Goal: Task Accomplishment & Management: Complete application form

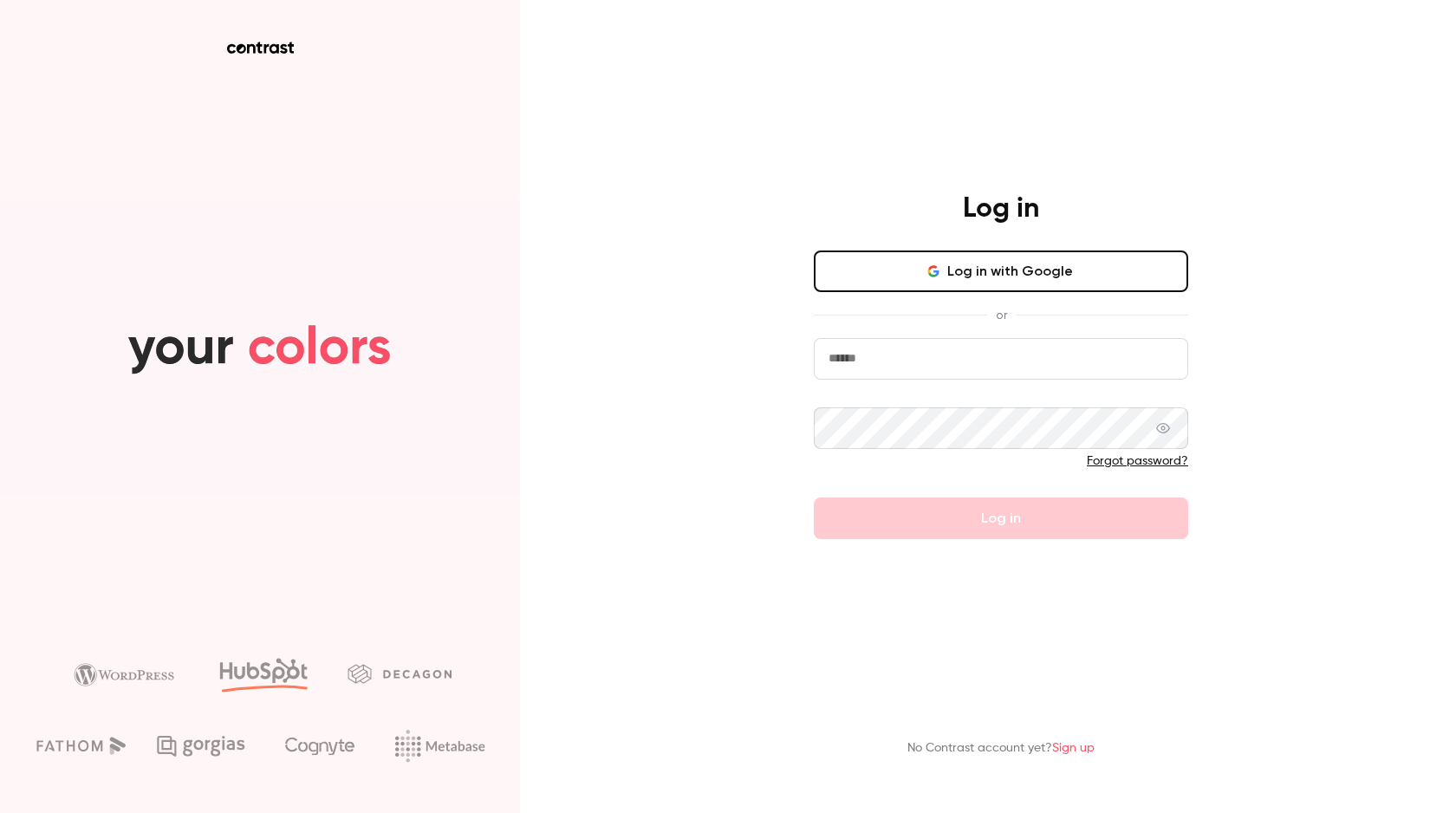
click at [830, 542] on main "Log in Log in with Google or Forgot password? Log in No Contrast account yet? S…" at bounding box center [1001, 406] width 451 height 813
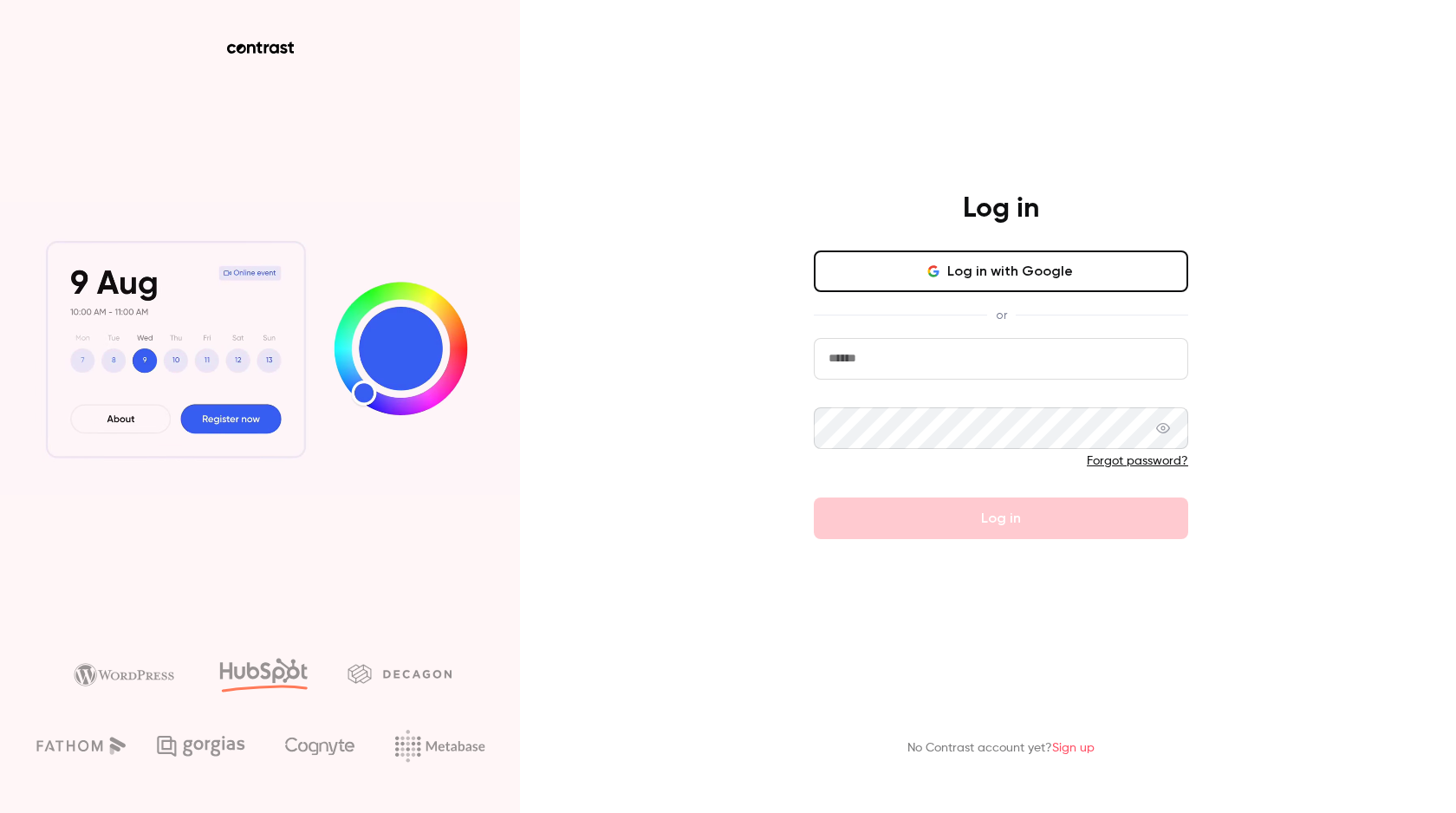
click at [940, 286] on button "Log in with Google" at bounding box center [1001, 271] width 374 height 41
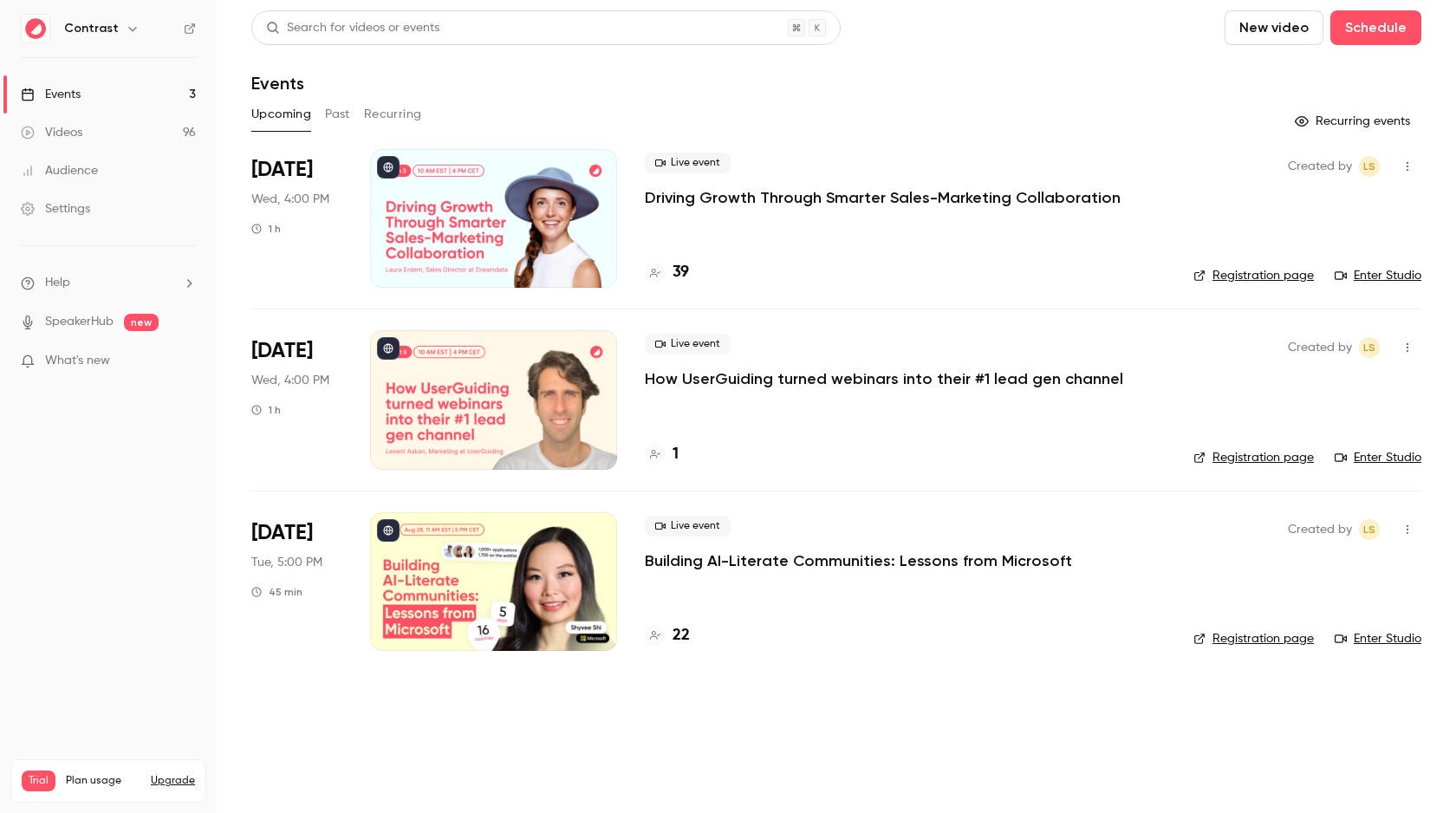
click at [338, 107] on button "Past" at bounding box center [338, 114] width 25 height 27
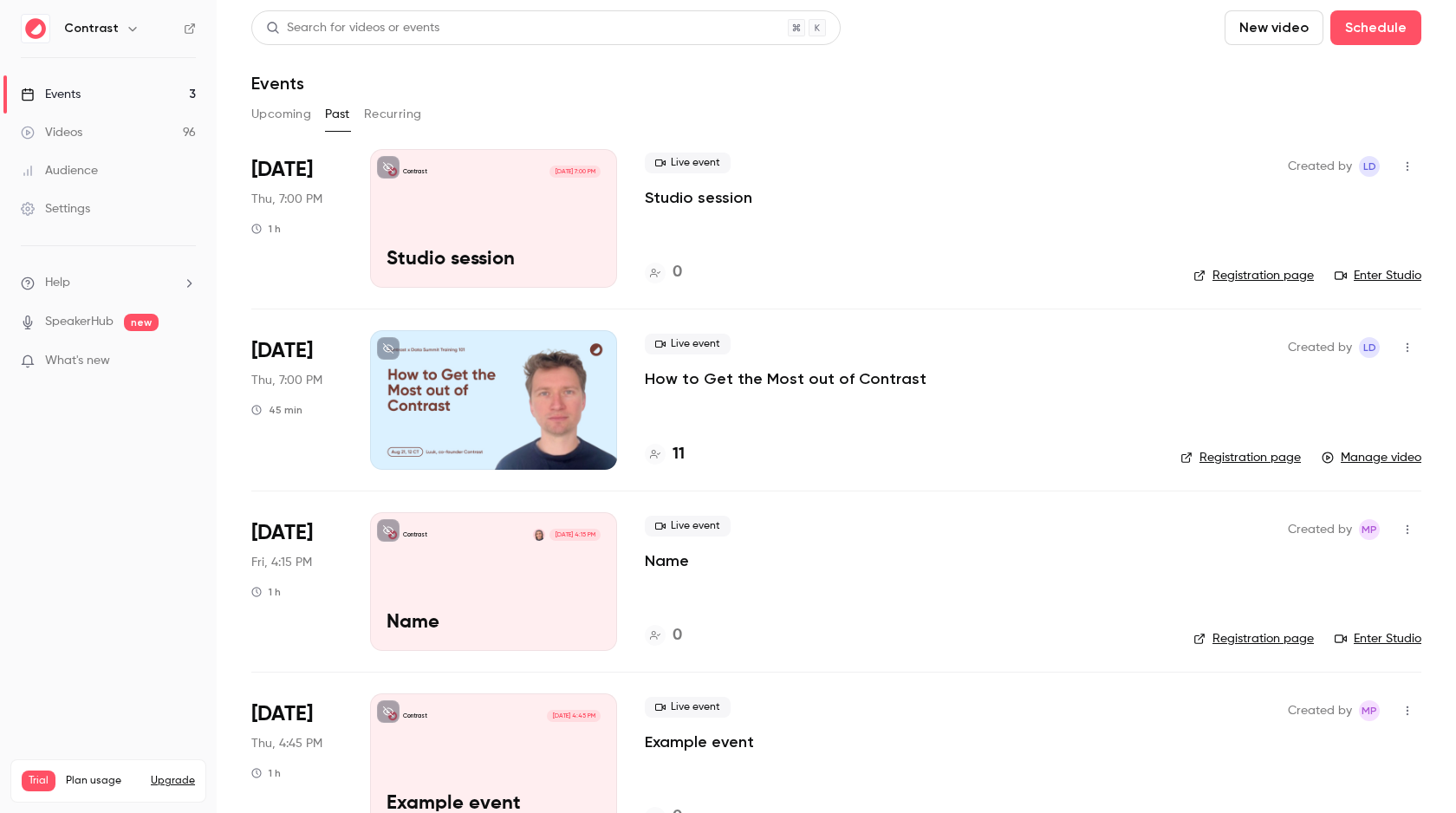
click at [668, 557] on p "Name" at bounding box center [667, 561] width 44 height 21
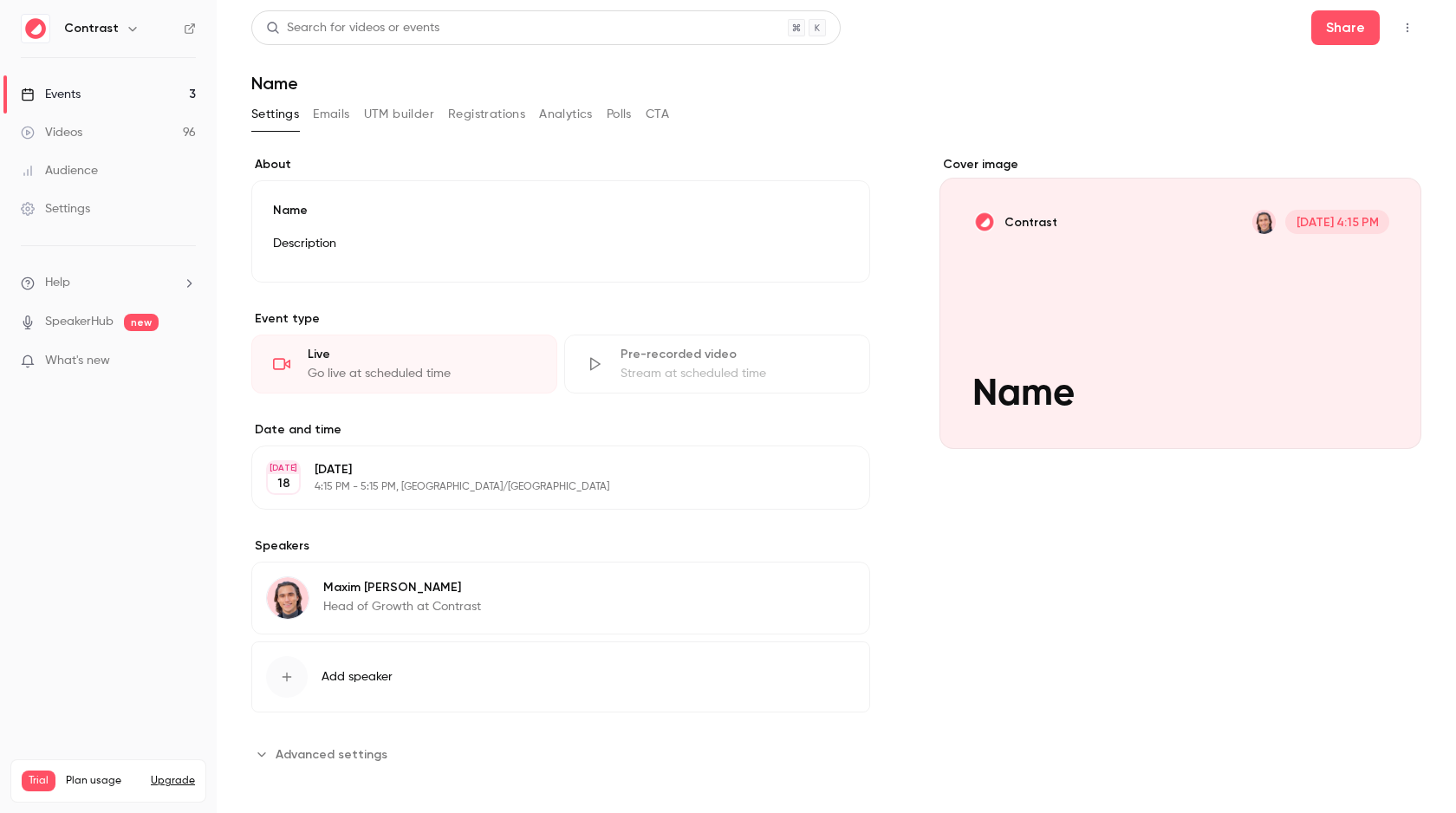
click at [134, 93] on link "Events 3" at bounding box center [108, 94] width 216 height 39
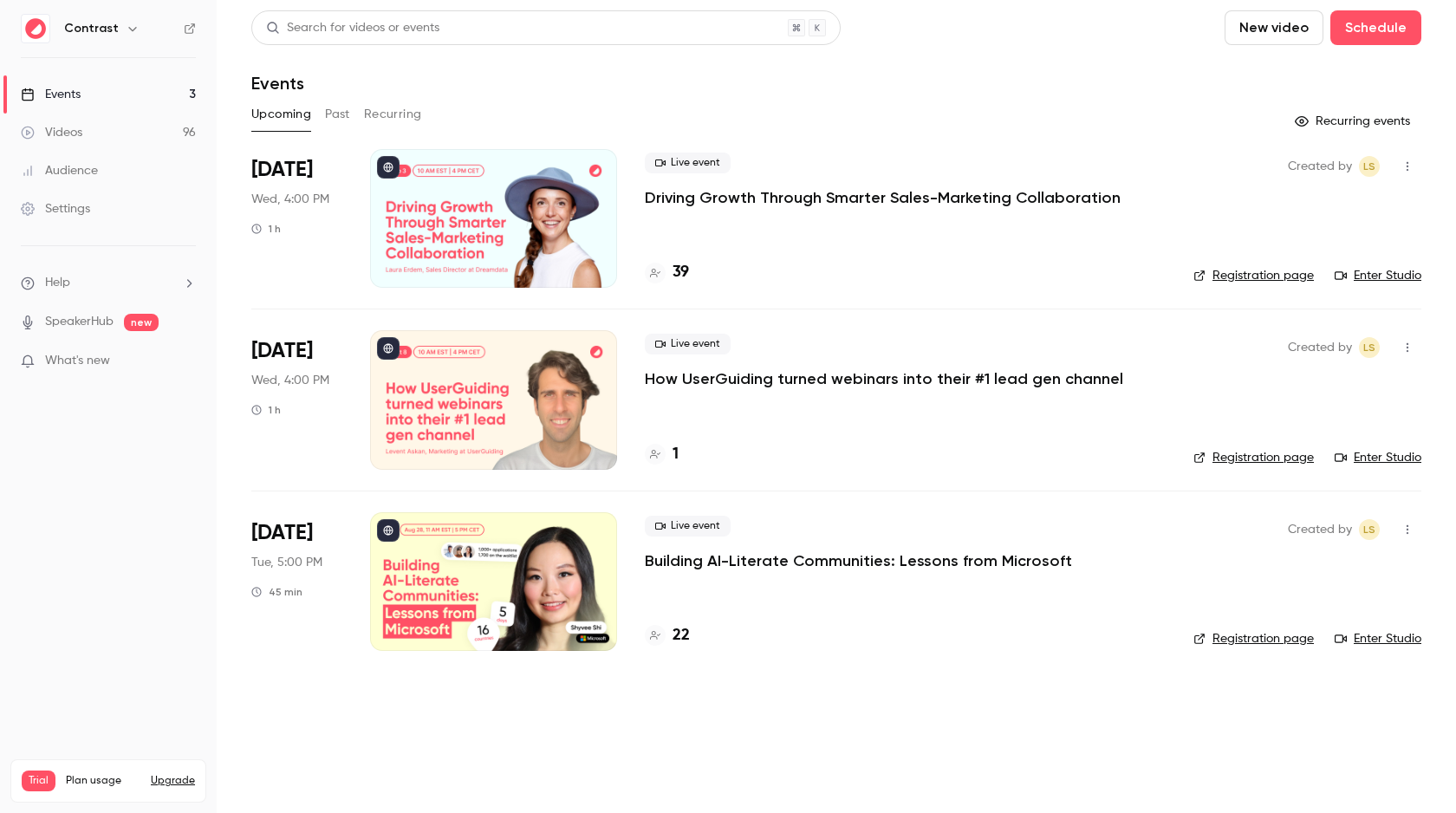
click at [335, 112] on button "Past" at bounding box center [338, 114] width 25 height 27
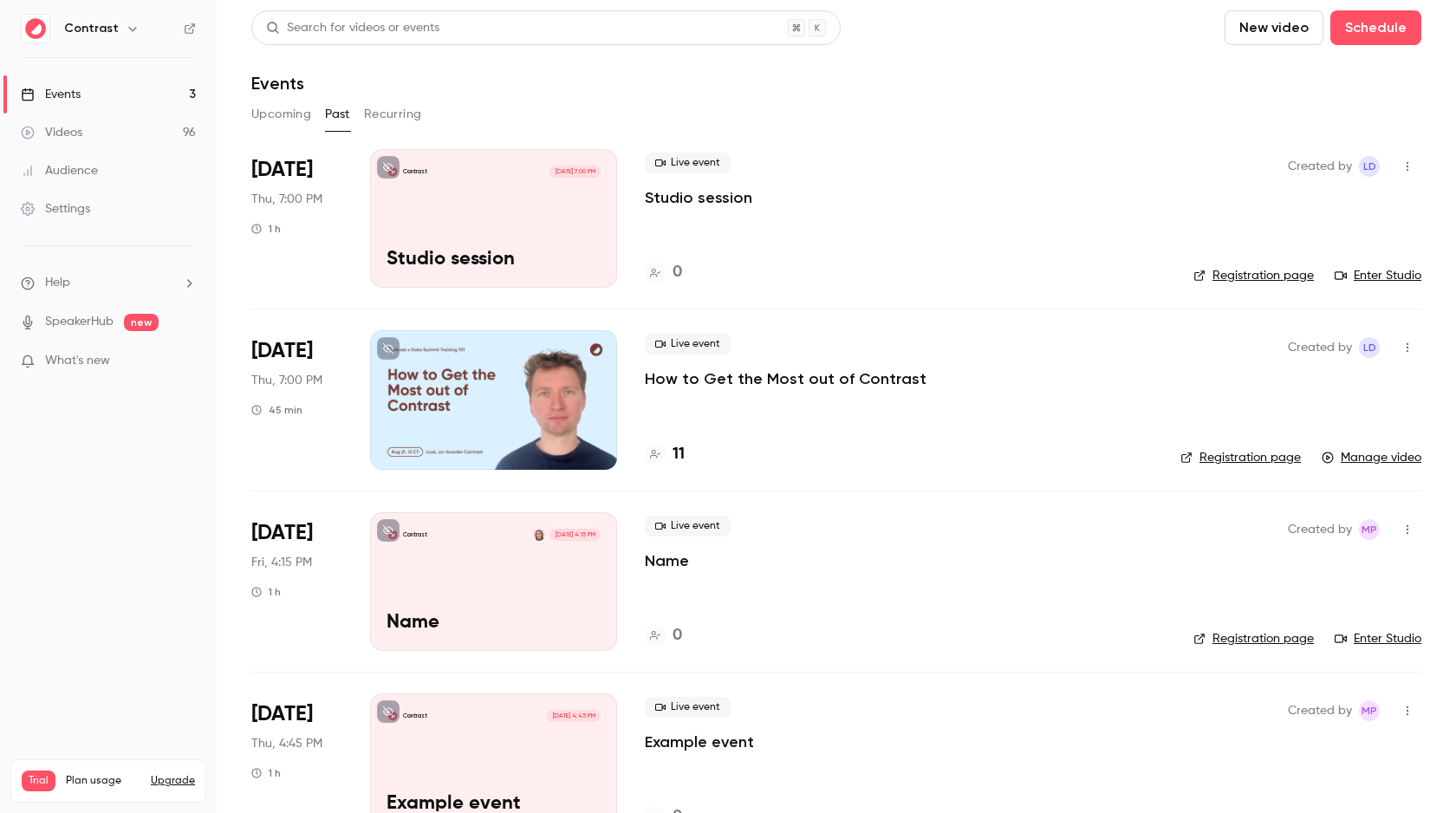
scroll to position [231, 0]
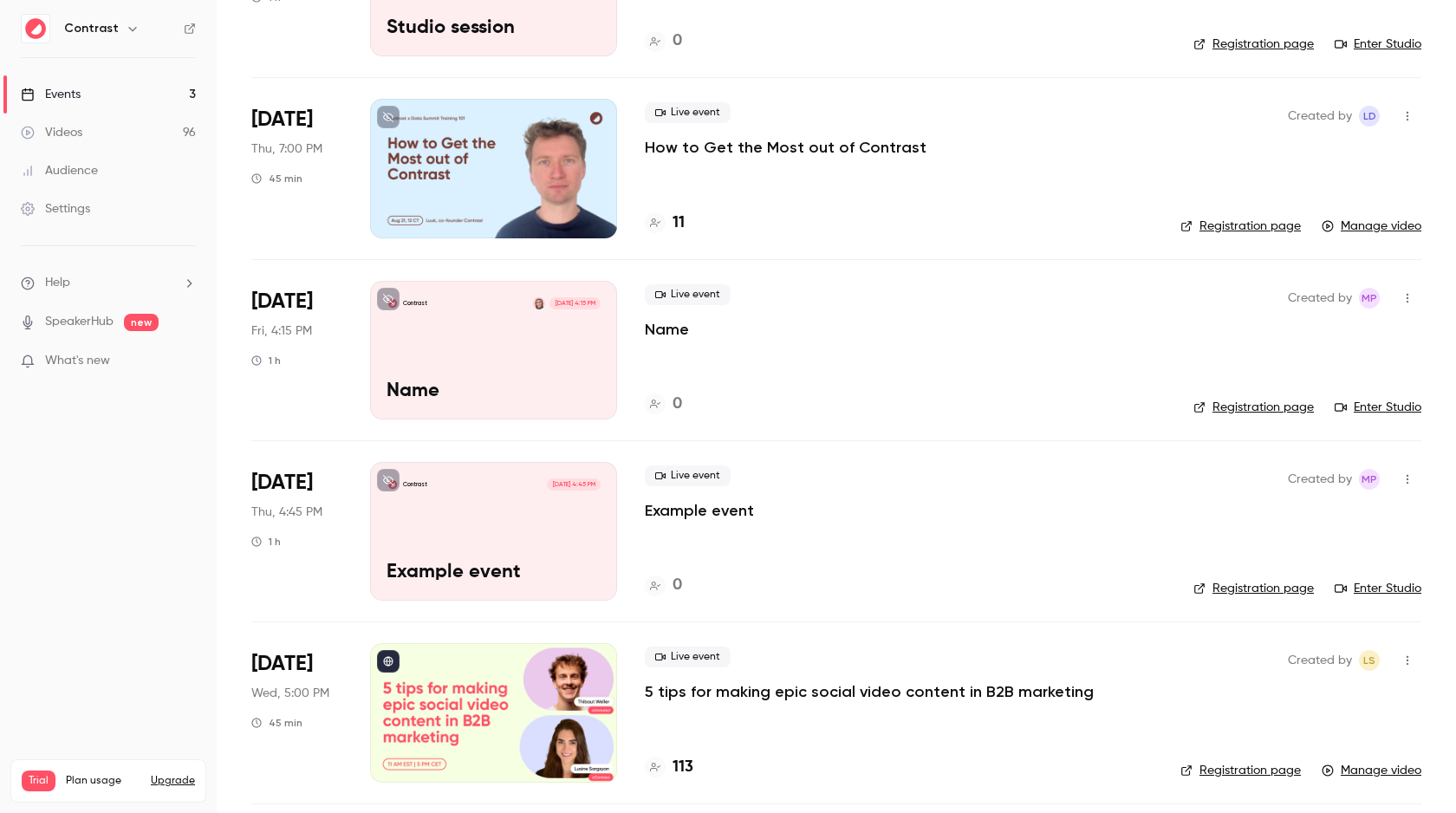
click at [664, 331] on p "Name" at bounding box center [667, 329] width 44 height 21
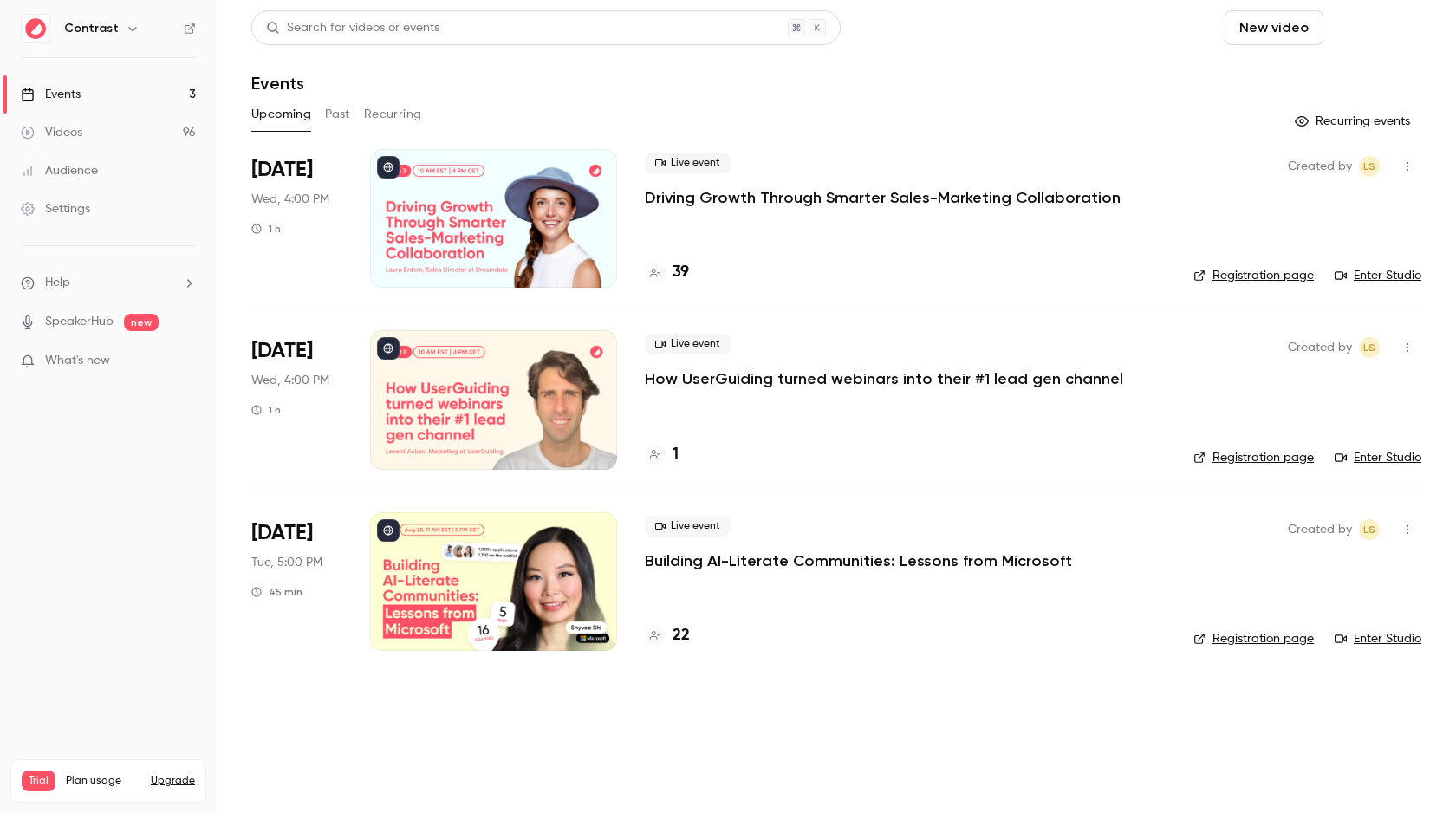
click at [1384, 21] on button "Schedule" at bounding box center [1375, 27] width 91 height 35
click at [1328, 122] on span "Recurring event" at bounding box center [1320, 120] width 91 height 18
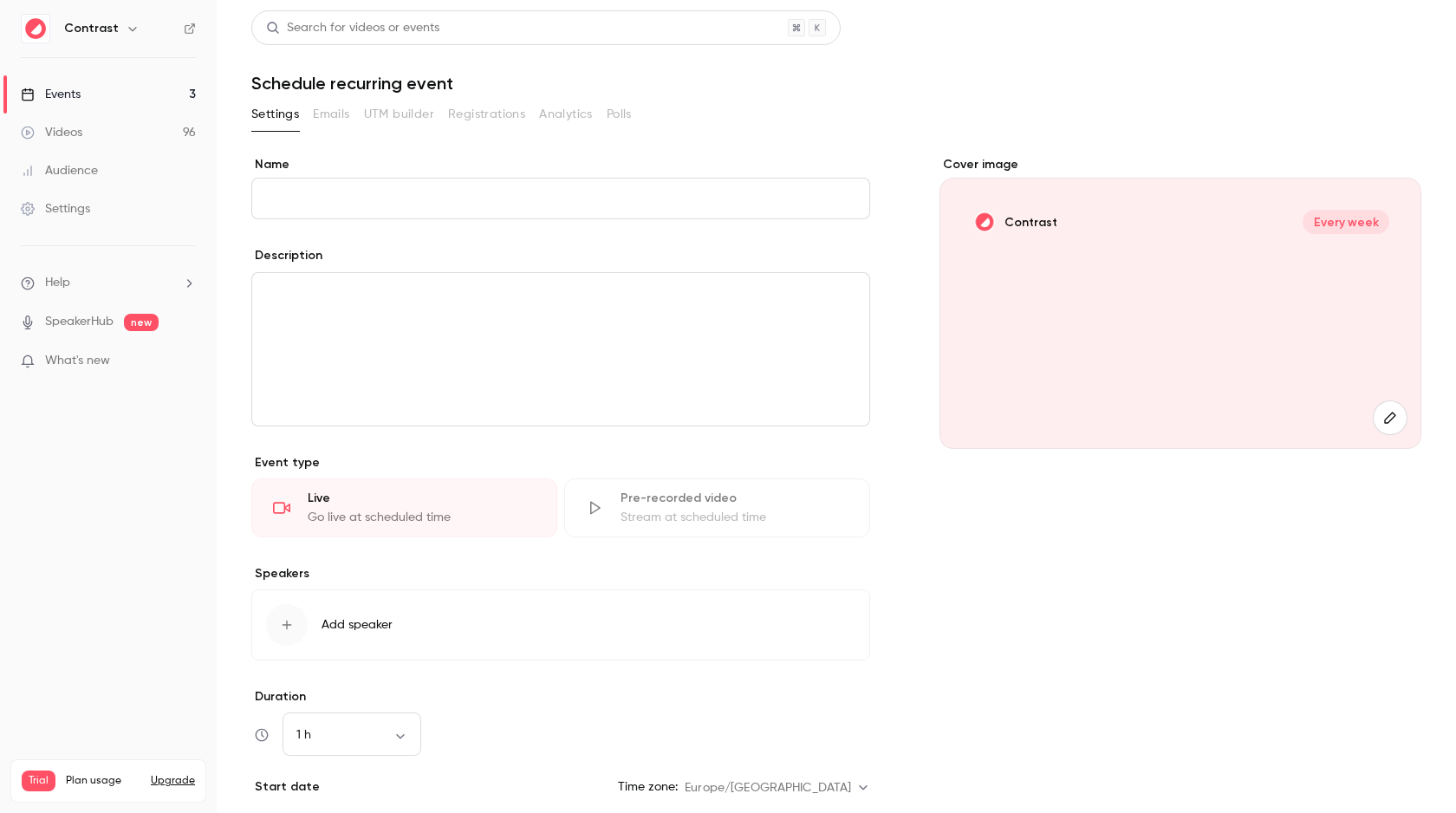
click at [609, 369] on div "editor" at bounding box center [561, 349] width 617 height 152
click at [425, 198] on input "Name" at bounding box center [561, 199] width 619 height 41
type input "**********"
